Goal: Task Accomplishment & Management: Manage account settings

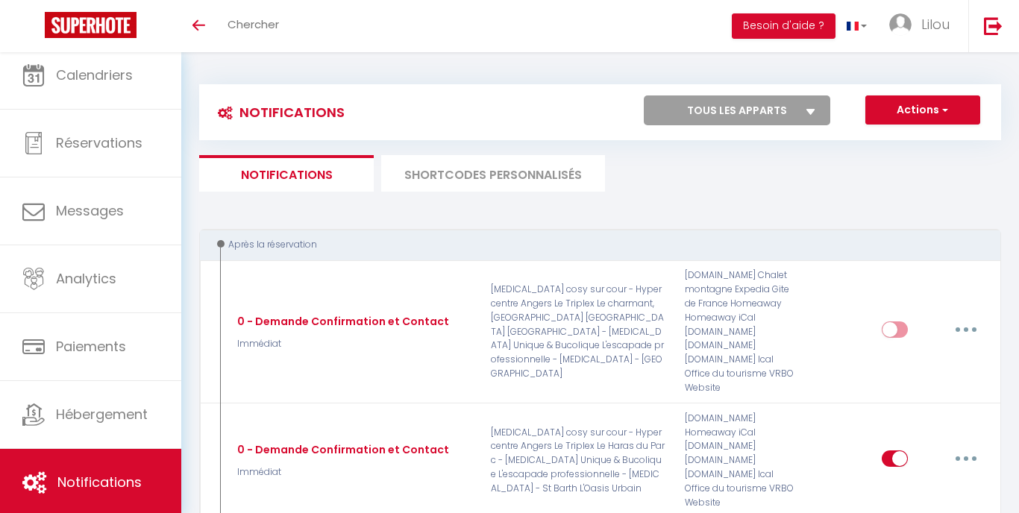
select select
select select "40710"
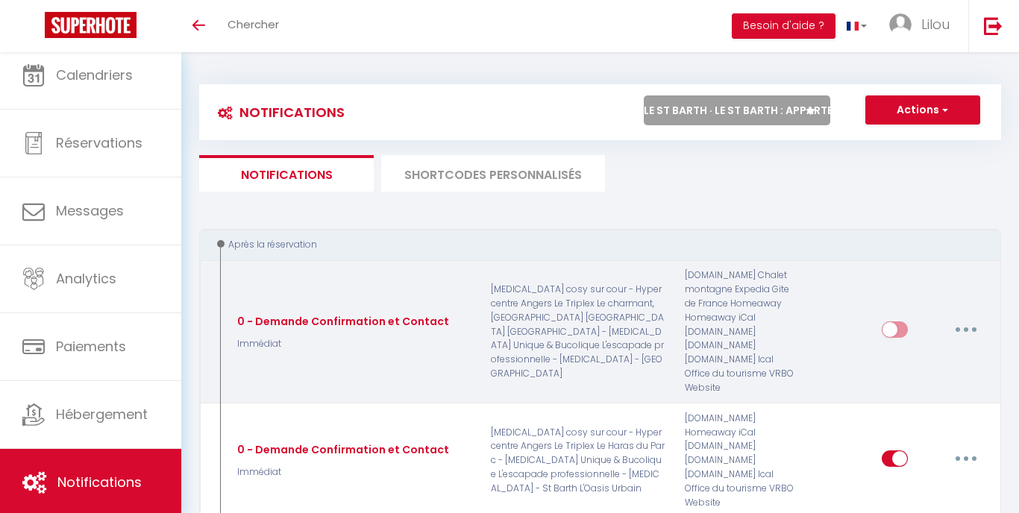
checkbox input "true"
select select
checkbox input "false"
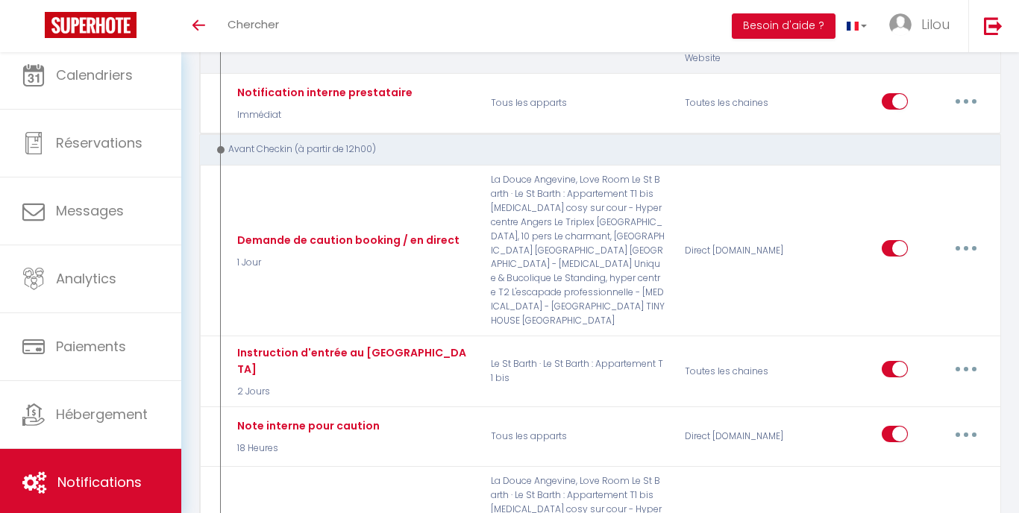
scroll to position [407, 0]
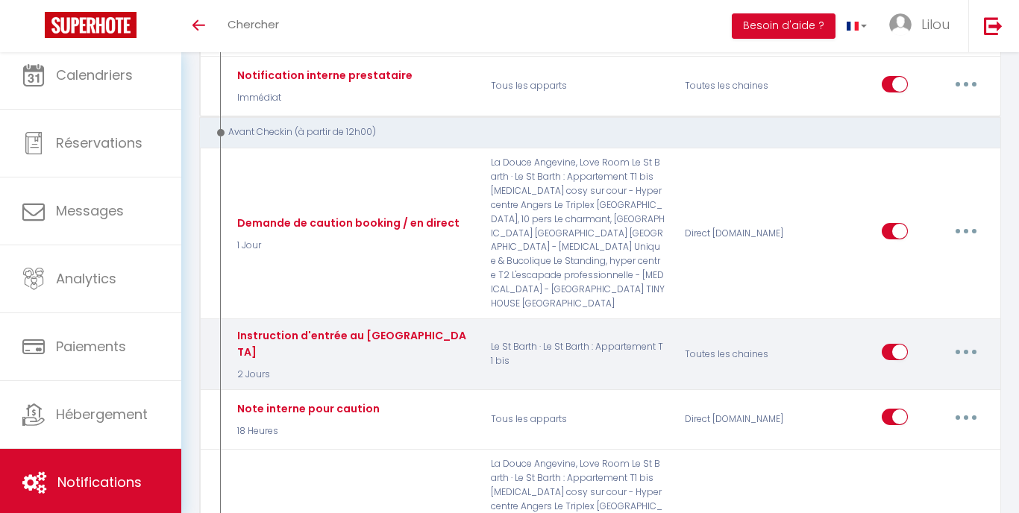
click at [970, 340] on button "button" at bounding box center [966, 352] width 42 height 24
click at [918, 374] on link "Editer" at bounding box center [927, 386] width 110 height 25
type input "Instruction d'entrée au [GEOGRAPHIC_DATA]"
select select "2 Jours"
select select "if_booking_is_paid"
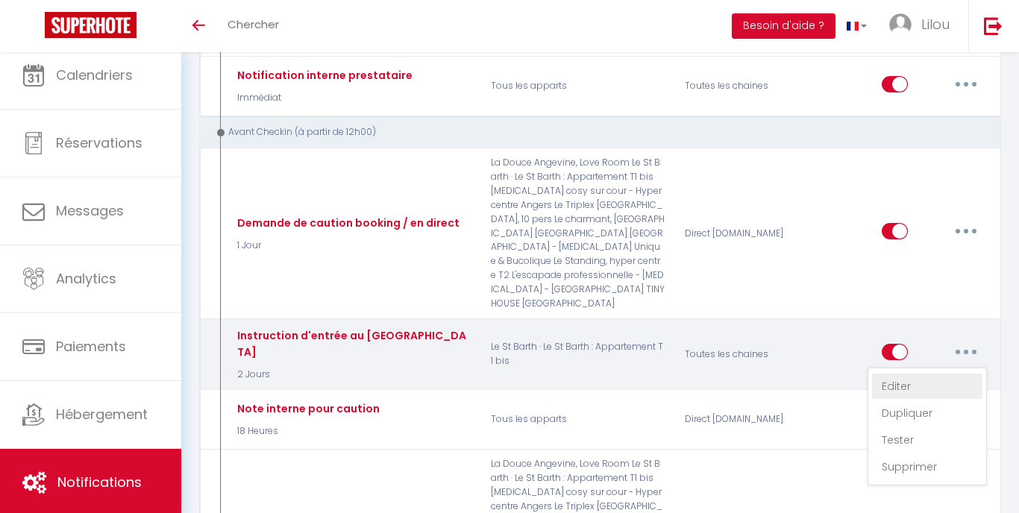
checkbox input "true"
checkbox input "false"
radio input "true"
type input "Procédure pour le checkin - [RENTAL:NAME]"
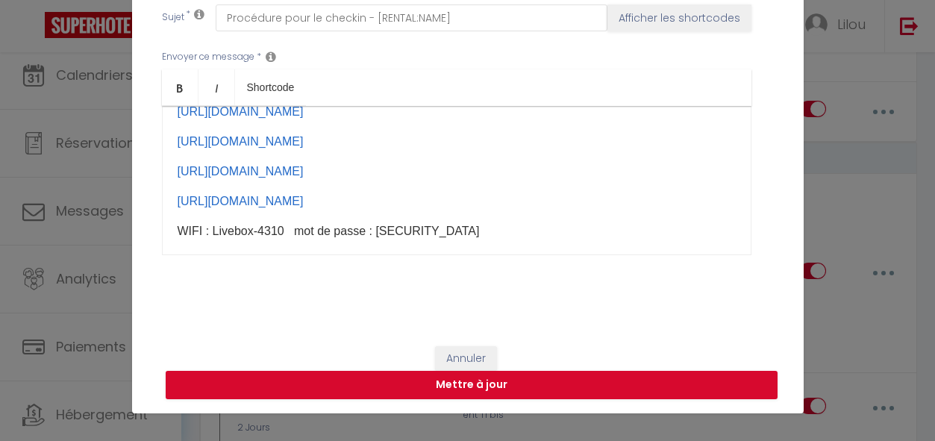
scroll to position [212, 0]
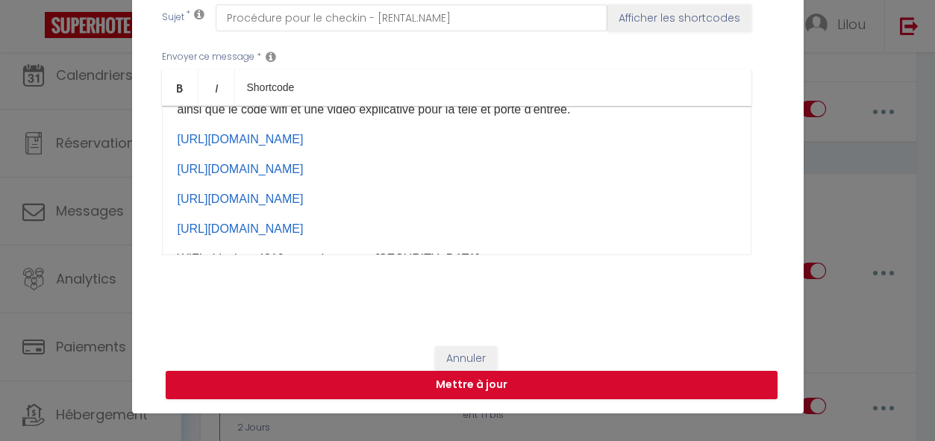
drag, startPoint x: 291, startPoint y: 142, endPoint x: 173, endPoint y: 139, distance: 117.9
click at [173, 139] on div "​Bienvenue à [RENTAL:CITY] ! [GUEST:FIRST_NAME] nous sommes ravis de vous accu…" at bounding box center [456, 180] width 589 height 149
copy link "[URL][DOMAIN_NAME]"
drag, startPoint x: 295, startPoint y: 170, endPoint x: 175, endPoint y: 167, distance: 120.9
click at [175, 167] on div "​Bienvenue à [RENTAL:CITY] ! [GUEST:FIRST_NAME] nous sommes ravis de vous accu…" at bounding box center [456, 180] width 589 height 149
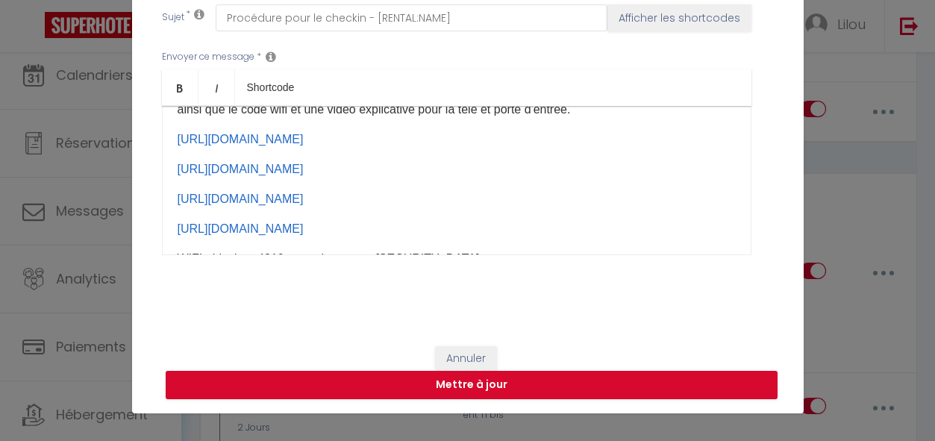
copy link "[URL][DOMAIN_NAME]"
drag, startPoint x: 285, startPoint y: 196, endPoint x: 165, endPoint y: 204, distance: 120.3
click at [164, 204] on div "​Bienvenue à [RENTAL:CITY] ! [GUEST:FIRST_NAME] nous sommes ravis de vous accu…" at bounding box center [456, 180] width 589 height 149
copy p "​ [URL][DOMAIN_NAME]"
drag, startPoint x: 296, startPoint y: 228, endPoint x: 173, endPoint y: 228, distance: 123.1
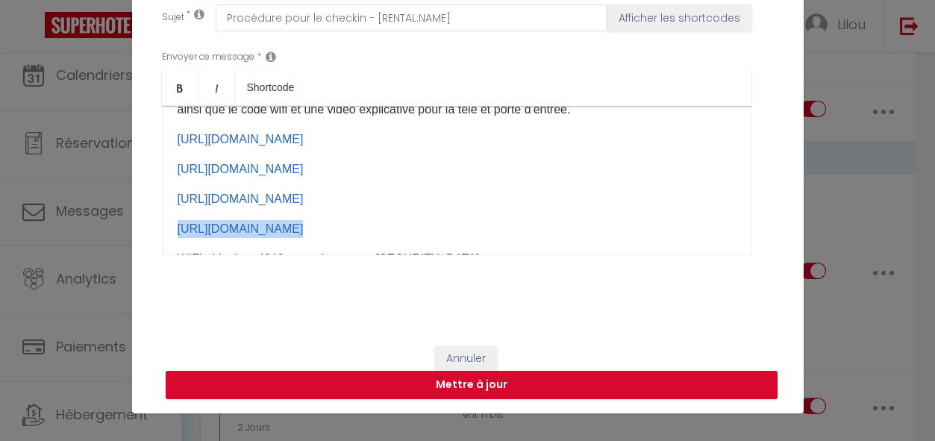
click at [173, 228] on div "​Bienvenue à [RENTAL:CITY] ! [GUEST:FIRST_NAME] nous sommes ravis de vous accu…" at bounding box center [456, 180] width 589 height 149
copy p "[URL][DOMAIN_NAME] ​​"
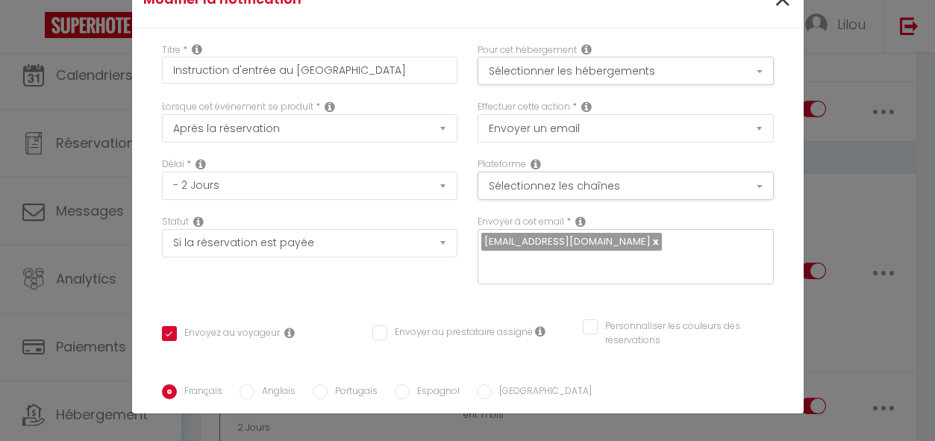
scroll to position [0, 0]
click at [786, 6] on span "×" at bounding box center [782, 0] width 19 height 45
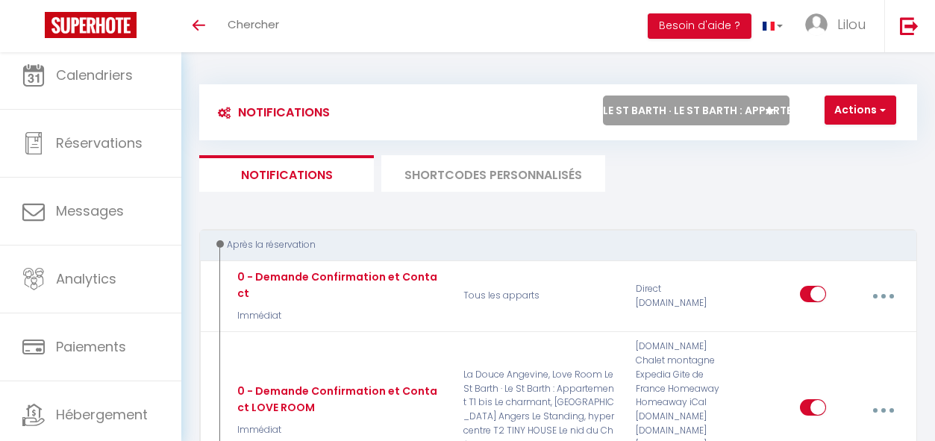
click at [653, 98] on select "Tous les apparts La Douce Angevine, Love Room Le St Barth · Le St Barth : Appar…" at bounding box center [696, 110] width 186 height 30
select select "51368"
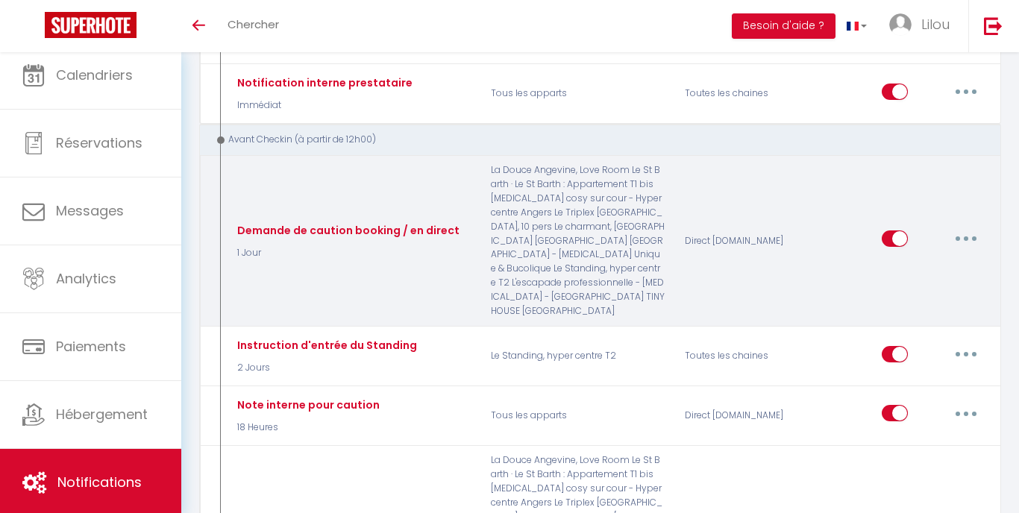
scroll to position [398, 0]
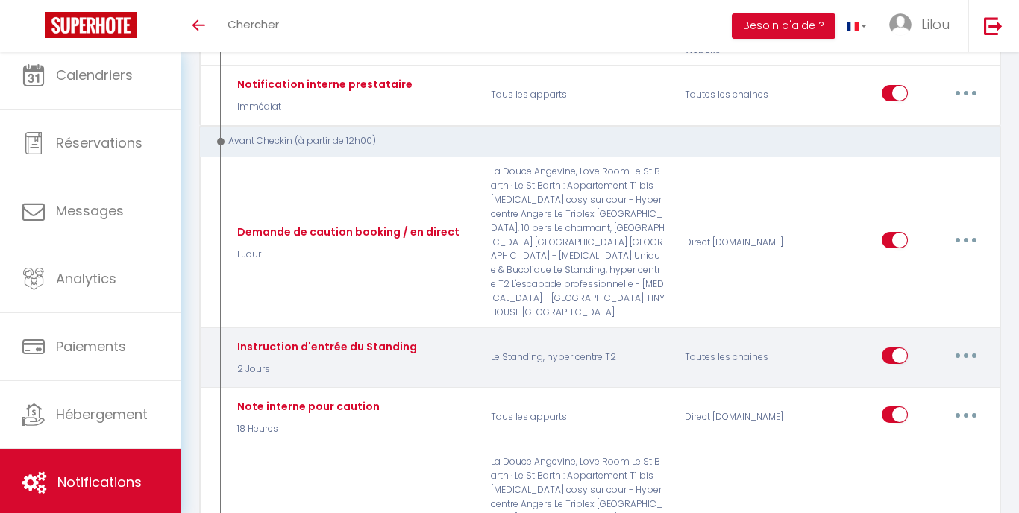
click at [964, 344] on button "button" at bounding box center [966, 356] width 42 height 24
click at [926, 377] on link "Editer" at bounding box center [927, 389] width 110 height 25
type input "Instruction d'entrée du Standing"
select select "2 Jours"
select select "if_booking_is_paid"
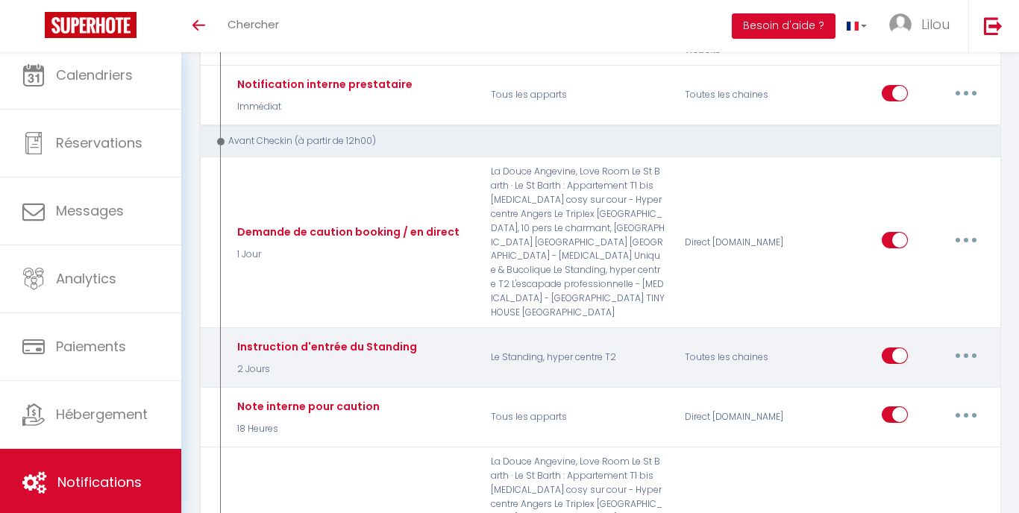
checkbox input "true"
checkbox input "false"
radio input "true"
type input "Procédure pour le checkin - [RENTAL:NAME]"
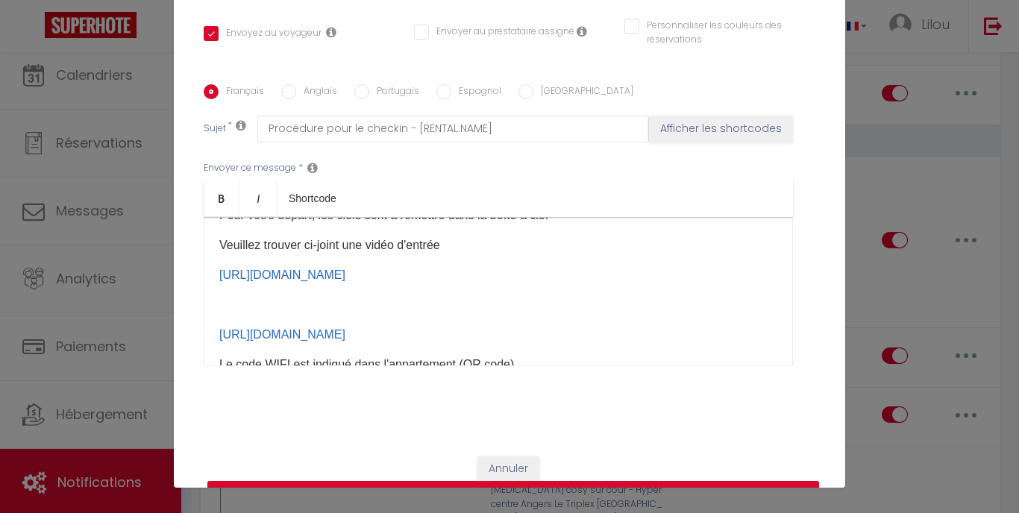
scroll to position [336, 0]
drag, startPoint x: 216, startPoint y: 276, endPoint x: 733, endPoint y: 280, distance: 517.7
click at [733, 280] on div "​Bienvenue à [RENTAL:CITY] ! [GUEST:FIRST_NAME] nous sommes ravis de vous accu…" at bounding box center [498, 291] width 589 height 149
copy p "[URL][DOMAIN_NAME] ​"
drag, startPoint x: 216, startPoint y: 332, endPoint x: 351, endPoint y: 331, distance: 135.0
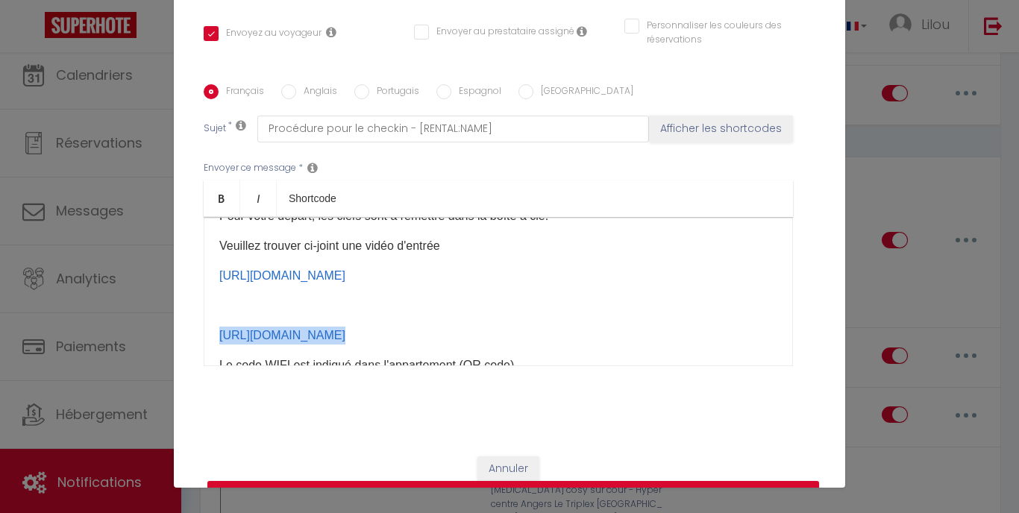
click at [351, 331] on div "​Bienvenue à [RENTAL:CITY] ! [GUEST:FIRST_NAME] nous sommes ravis de vous accu…" at bounding box center [498, 291] width 589 height 149
copy p "[URL][DOMAIN_NAME] ​"
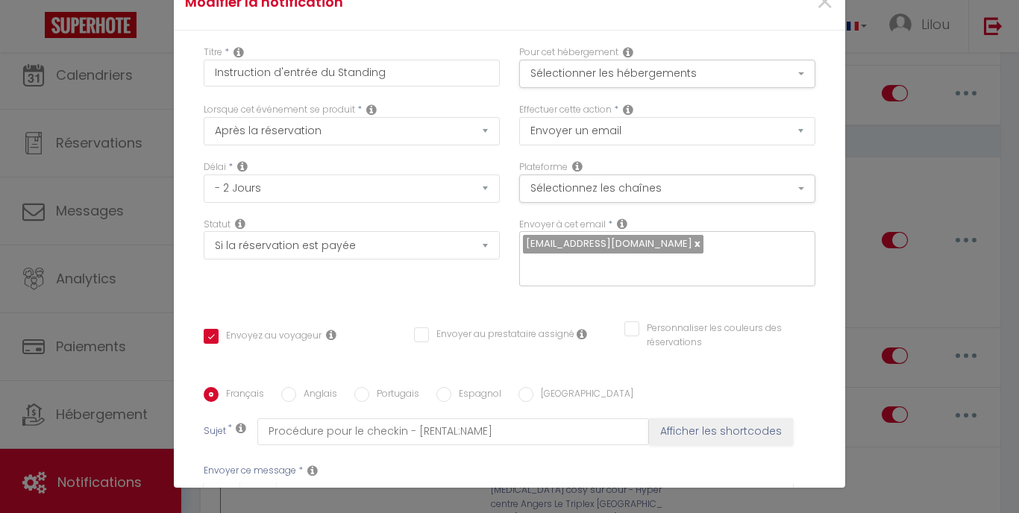
scroll to position [0, 0]
click at [826, 9] on span "×" at bounding box center [824, 2] width 19 height 45
checkbox input "true"
checkbox input "false"
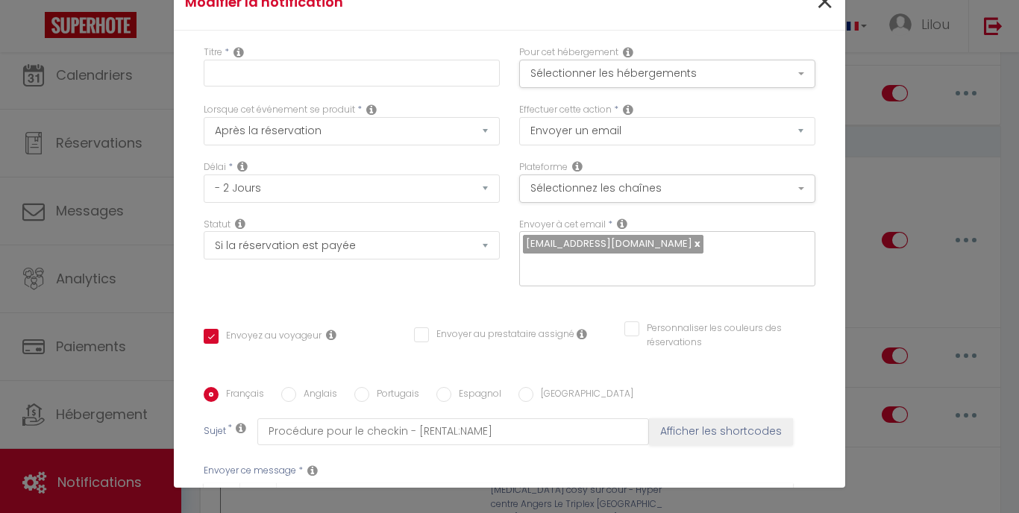
radio input "true"
type input "Instruction d'entrée du Standing"
checkbox input "true"
checkbox input "false"
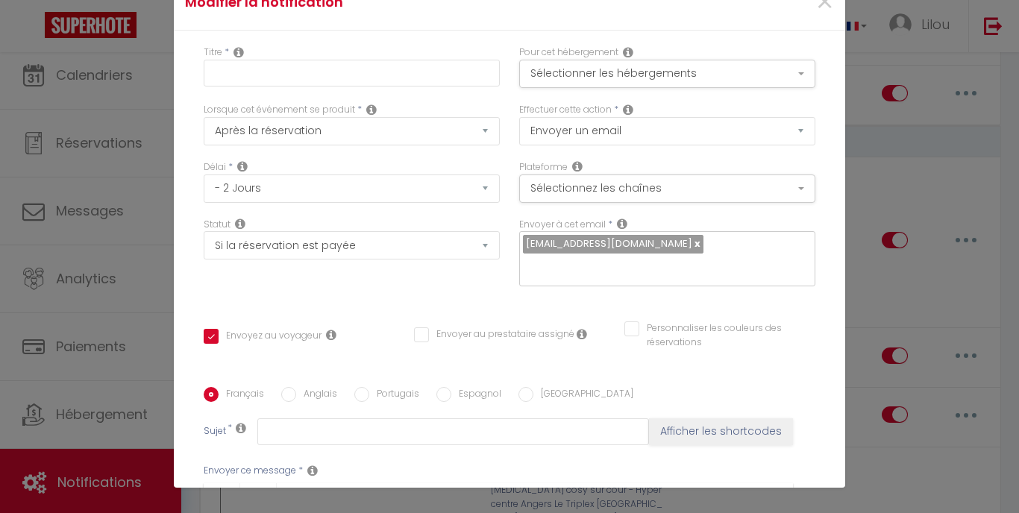
type input "Procédure pour le checkin - [RENTAL:NAME]"
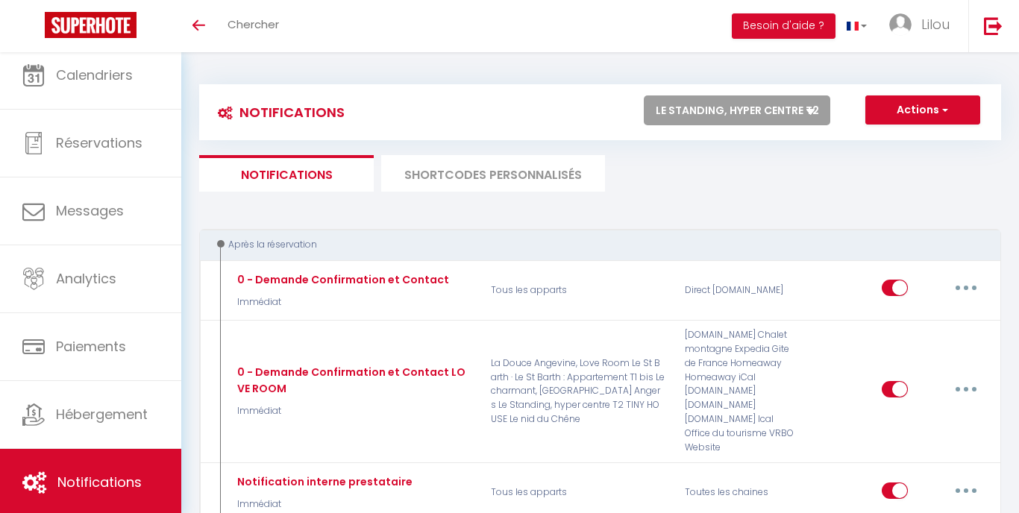
click at [733, 111] on select "Tous les apparts La Douce Angevine, Love Room Le St Barth · Le St Barth : Appar…" at bounding box center [737, 110] width 186 height 30
select select "55488"
checkbox input "true"
checkbox input "false"
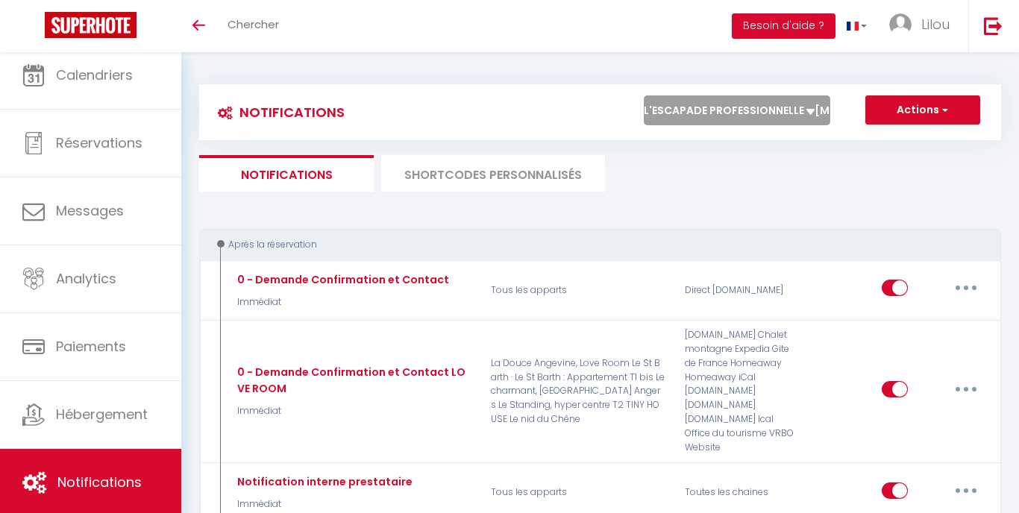
checkbox input "false"
select select "1"
select select
checkbox input "false"
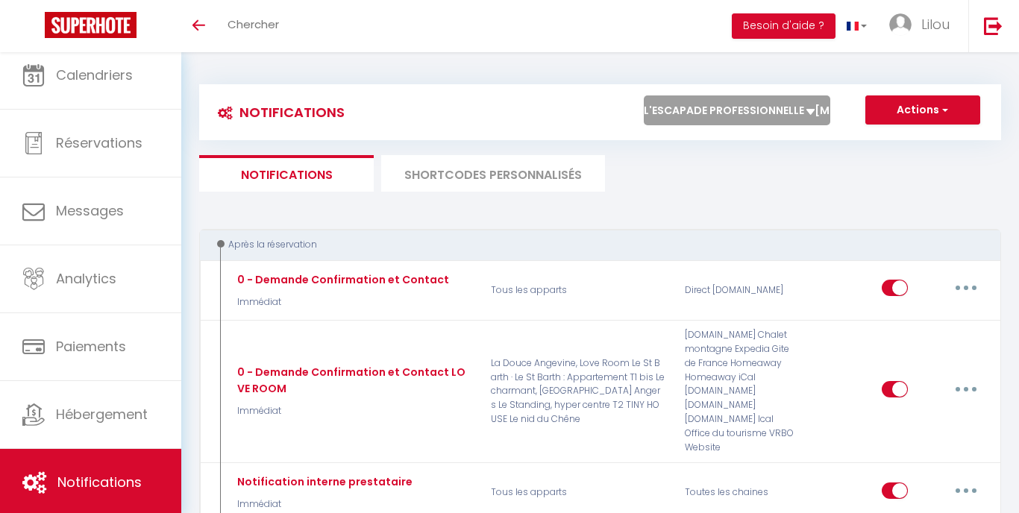
checkbox input "false"
radio input "false"
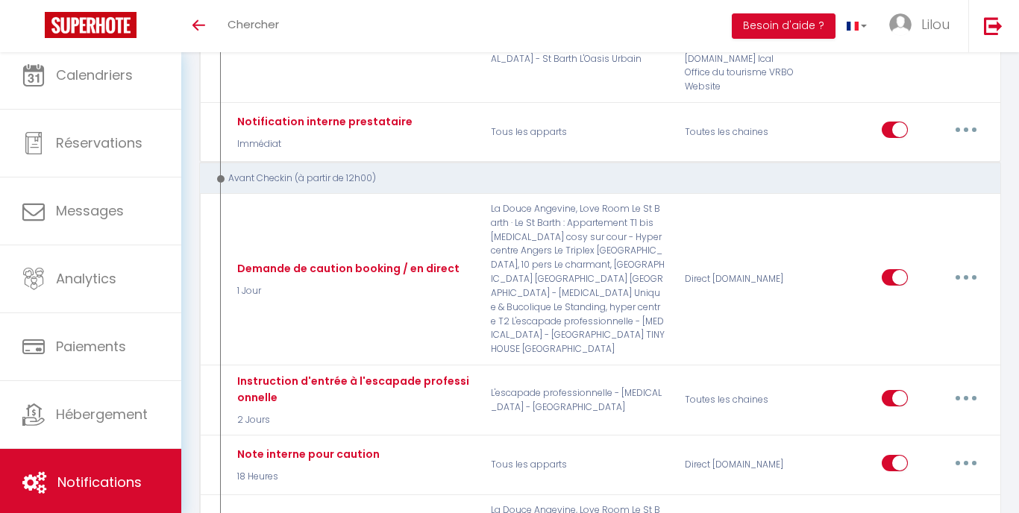
scroll to position [619, 0]
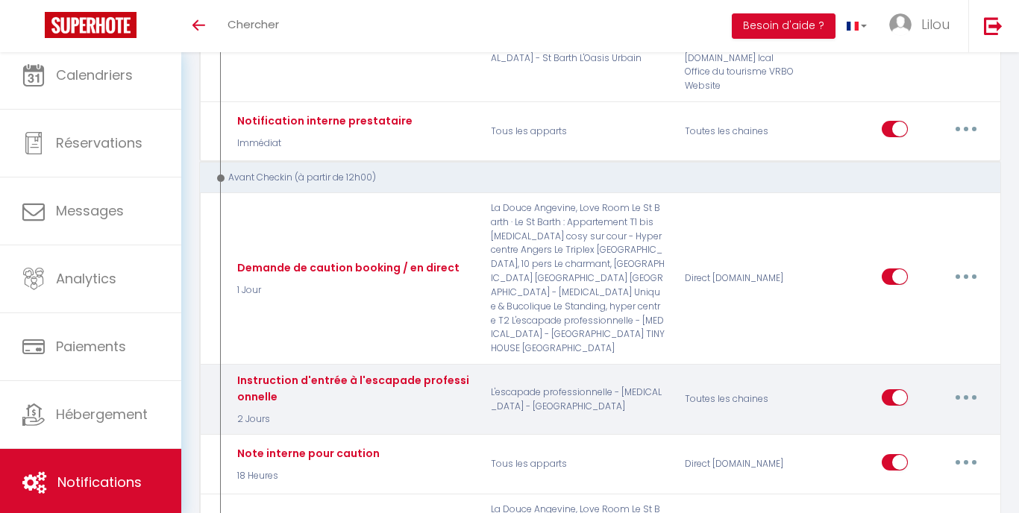
click at [450, 372] on div "Instruction d'entrée à l'escapade professionnelle 2 Jours" at bounding box center [352, 399] width 238 height 54
click at [972, 386] on button "button" at bounding box center [966, 398] width 42 height 24
click at [912, 418] on link "Editer" at bounding box center [927, 430] width 110 height 25
type input "Instruction d'entrée à l'escapade professionnelle"
select select "2 Jours"
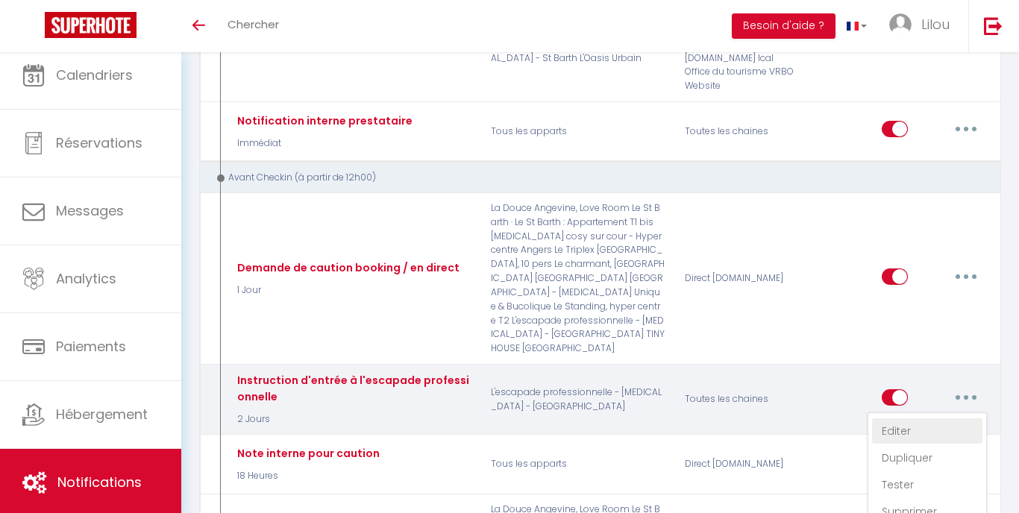
select select "if_booking_is_paid"
checkbox input "true"
checkbox input "false"
radio input "true"
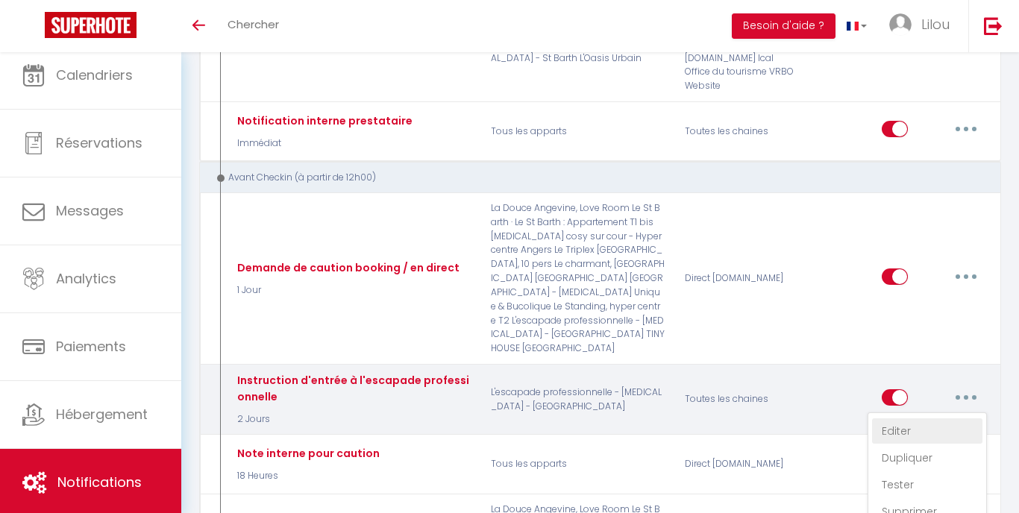
type input "Procédure pour le checkin - [RENTAL:NAME]"
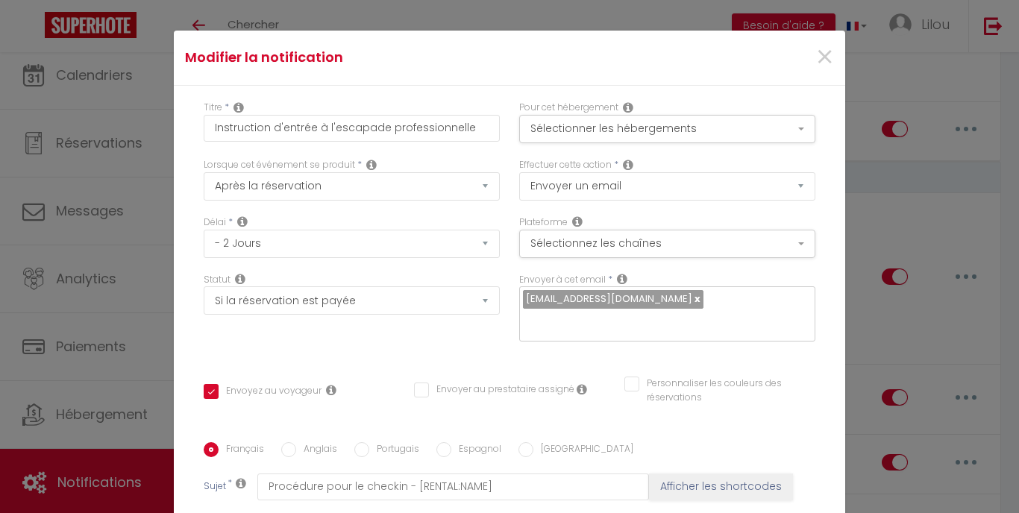
scroll to position [0, 0]
click at [827, 57] on span "×" at bounding box center [824, 57] width 19 height 45
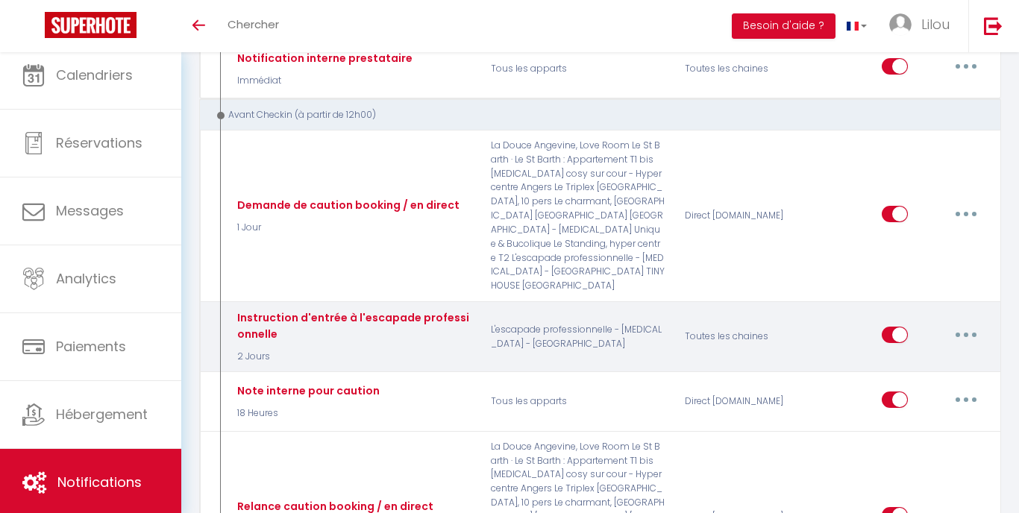
click at [970, 323] on button "button" at bounding box center [966, 335] width 42 height 24
click at [918, 356] on link "Editer" at bounding box center [927, 368] width 110 height 25
checkbox input "true"
checkbox input "false"
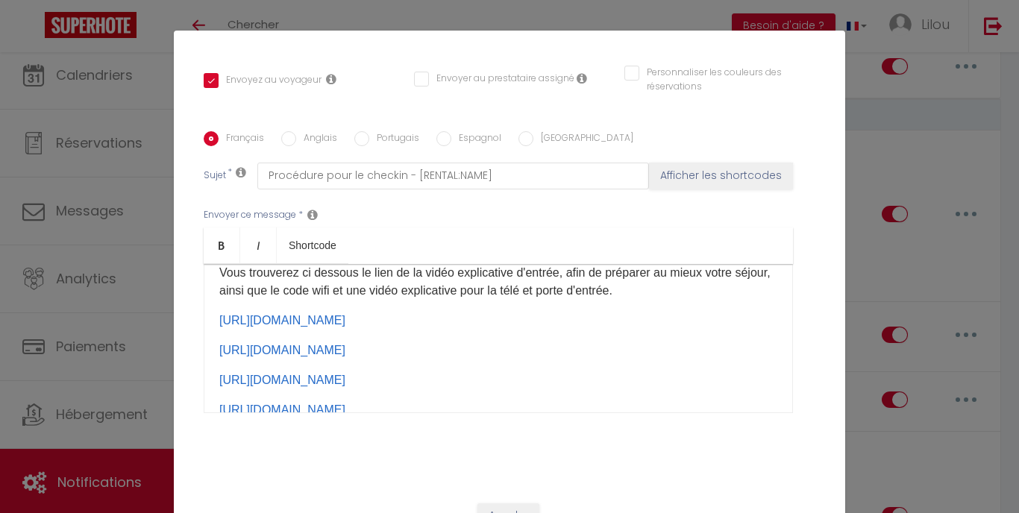
scroll to position [215, 0]
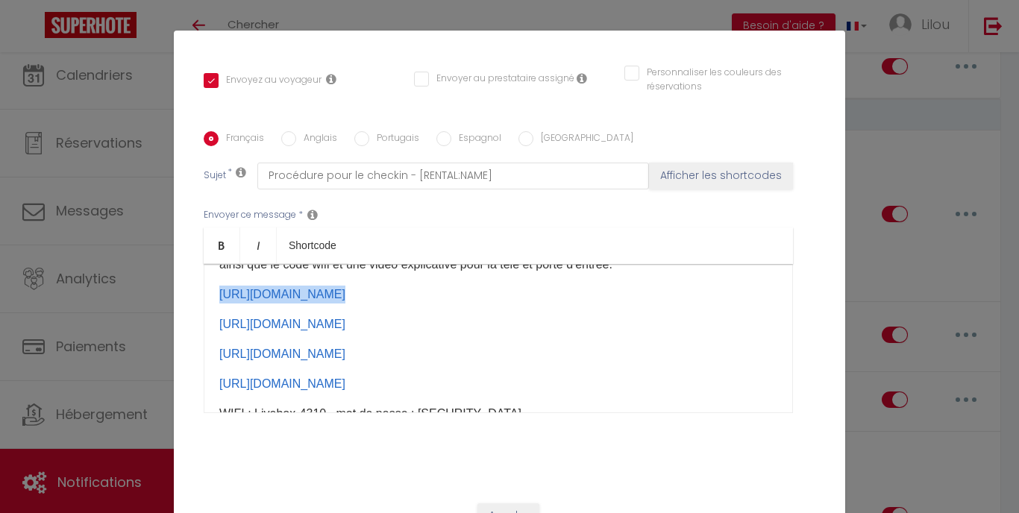
drag, startPoint x: 362, startPoint y: 294, endPoint x: 216, endPoint y: 292, distance: 146.2
click at [216, 292] on div "​Bienvenue à [RENTAL:CITY] ! [GUEST:FIRST_NAME] nous sommes ravis de vous accu…" at bounding box center [498, 338] width 589 height 149
copy p "[URL][DOMAIN_NAME] ​"
drag, startPoint x: 333, startPoint y: 321, endPoint x: 211, endPoint y: 324, distance: 122.4
click at [211, 324] on div "​Bienvenue à [RENTAL:CITY] ! [GUEST:FIRST_NAME] nous sommes ravis de vous accu…" at bounding box center [498, 338] width 589 height 149
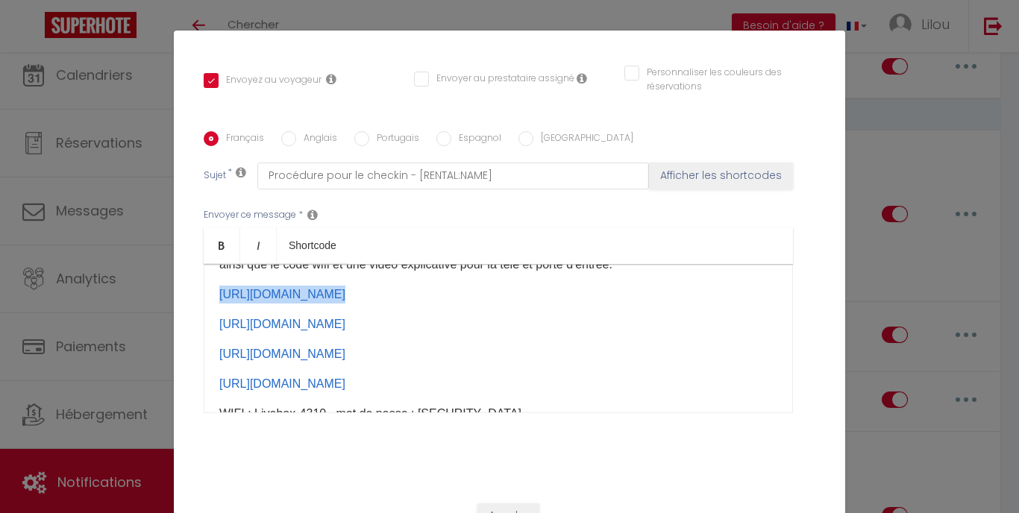
copy link "[URL][DOMAIN_NAME]"
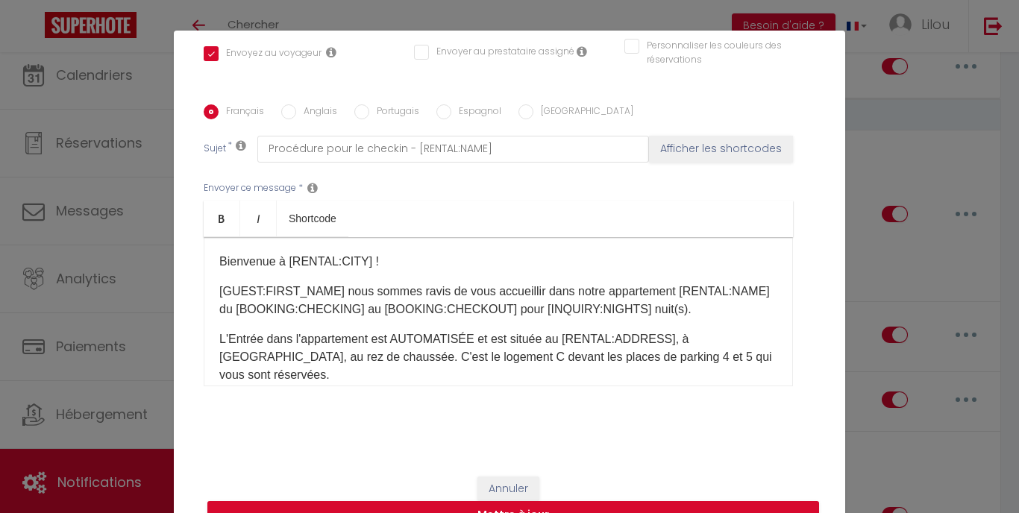
scroll to position [0, 0]
click at [493, 491] on button "Annuler" at bounding box center [508, 489] width 62 height 25
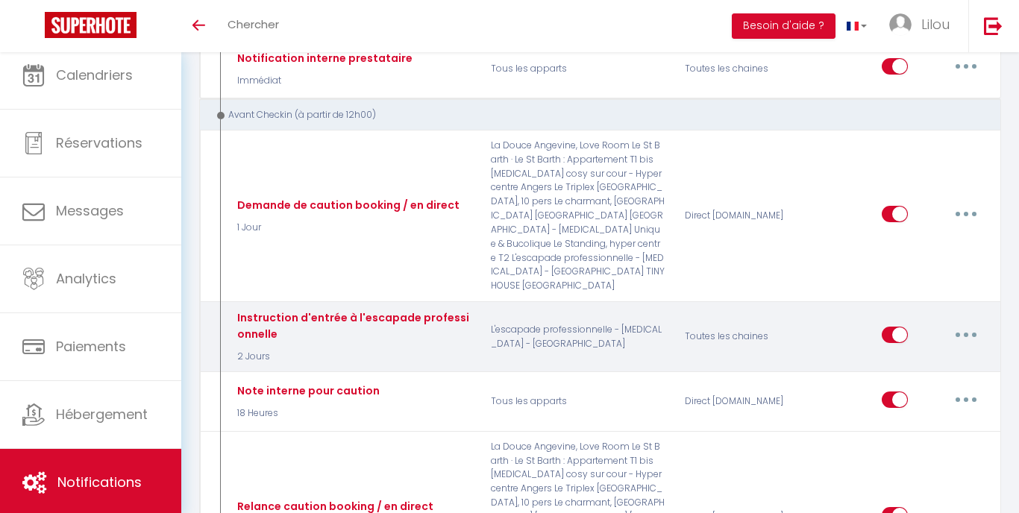
click at [977, 323] on button "button" at bounding box center [966, 335] width 42 height 24
click at [914, 356] on link "Editer" at bounding box center [927, 368] width 110 height 25
checkbox input "true"
checkbox input "false"
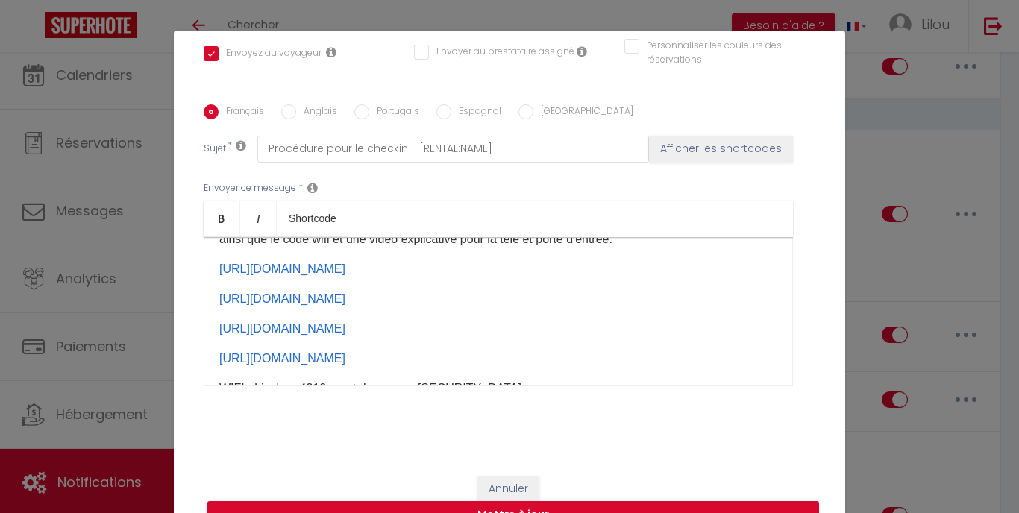
scroll to position [214, 0]
drag, startPoint x: 327, startPoint y: 298, endPoint x: 215, endPoint y: 297, distance: 112.6
click at [215, 297] on div "​Bienvenue à [RENTAL:CITY] ! [GUEST:FIRST_NAME] nous sommes ravis de vous accu…" at bounding box center [498, 311] width 589 height 149
copy link "[URL][DOMAIN_NAME]"
click at [327, 330] on p "​ [URL][DOMAIN_NAME]" at bounding box center [498, 328] width 558 height 18
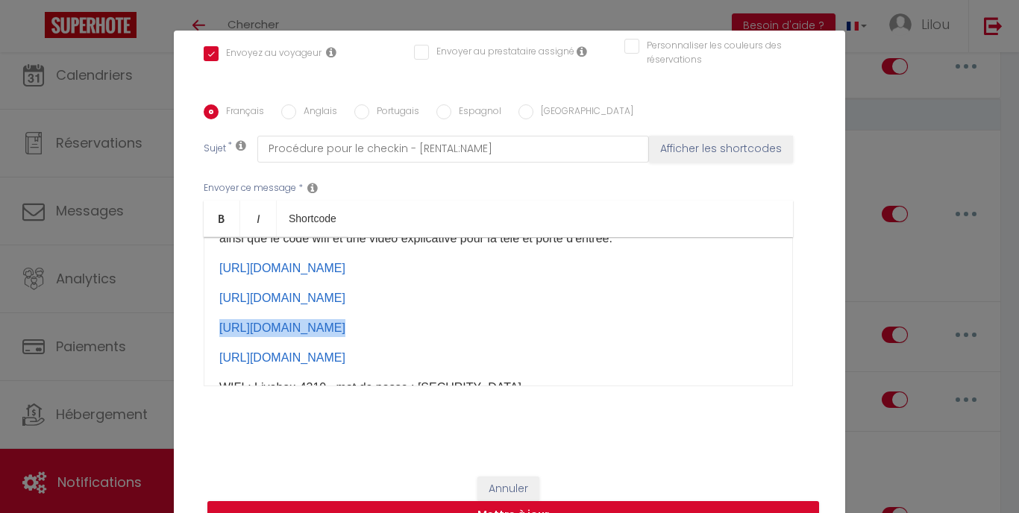
drag, startPoint x: 327, startPoint y: 330, endPoint x: 210, endPoint y: 328, distance: 116.4
click at [210, 328] on div "​Bienvenue à [RENTAL:CITY] ! [GUEST:FIRST_NAME] nous sommes ravis de vous accu…" at bounding box center [498, 311] width 589 height 149
copy p "​ [URL][DOMAIN_NAME]"
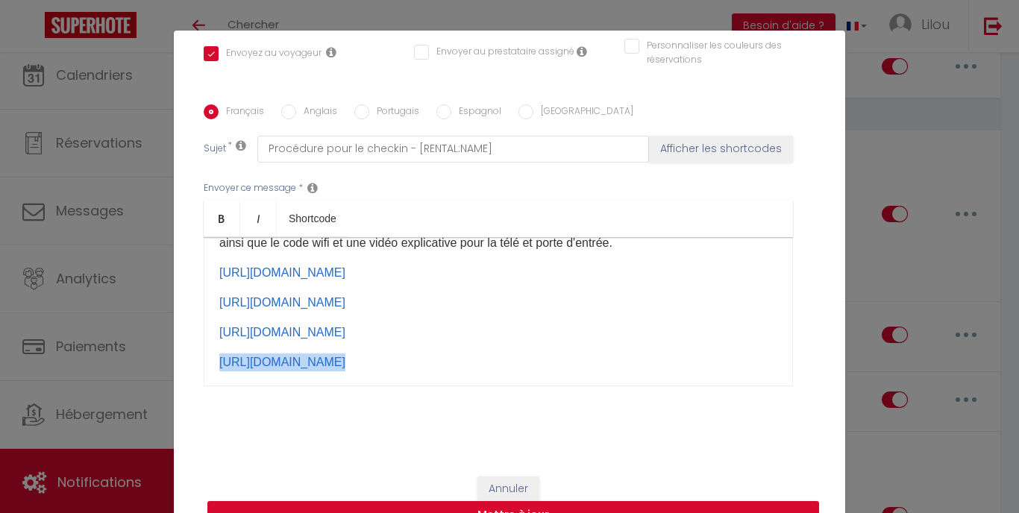
drag, startPoint x: 342, startPoint y: 348, endPoint x: 341, endPoint y: 362, distance: 13.5
click at [341, 362] on div "​Bienvenue à [RENTAL:CITY] ! [GUEST:FIRST_NAME] nous sommes ravis de vous accu…" at bounding box center [498, 311] width 589 height 149
